Goal: Transaction & Acquisition: Purchase product/service

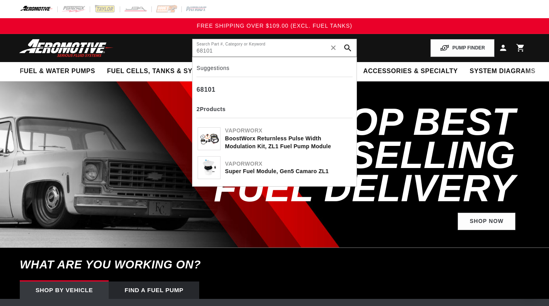
select select "2021"
select select "GMC"
select select "6.2L"
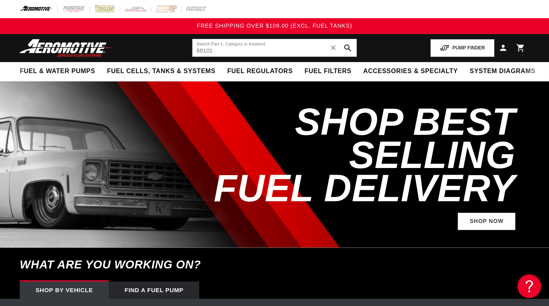
click at [278, 51] on input "68101" at bounding box center [274, 47] width 164 height 17
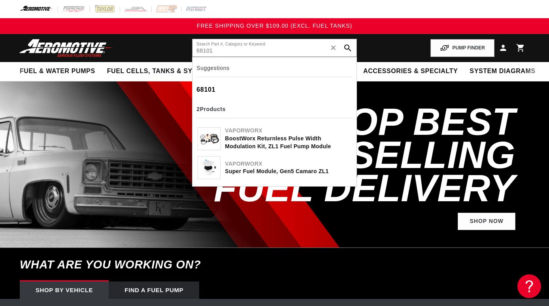
type input "68101"
click at [268, 172] on div "Super Fuel Module, Gen5 Camaro ZL1" at bounding box center [288, 172] width 126 height 8
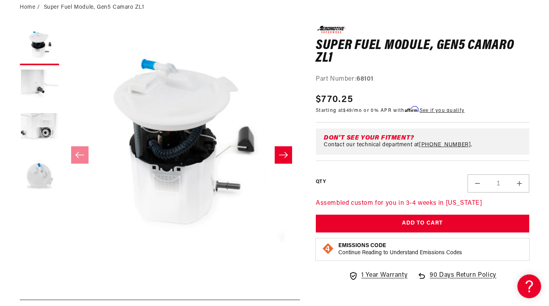
scroll to position [85, 0]
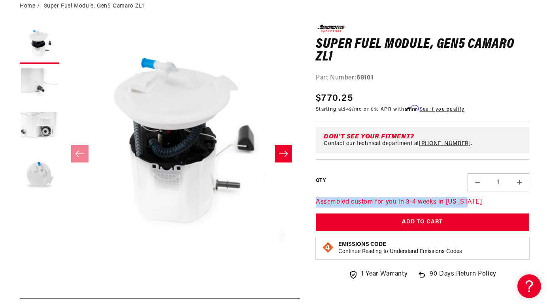
drag, startPoint x: 316, startPoint y: 202, endPoint x: 496, endPoint y: 203, distance: 179.8
click at [496, 203] on p "Assembled custom for you in 3-4 weeks in Kansas" at bounding box center [422, 202] width 213 height 10
copy p "Assembled custom for you in 3-4 weeks in Kansas"
